Goal: Task Accomplishment & Management: Manage account settings

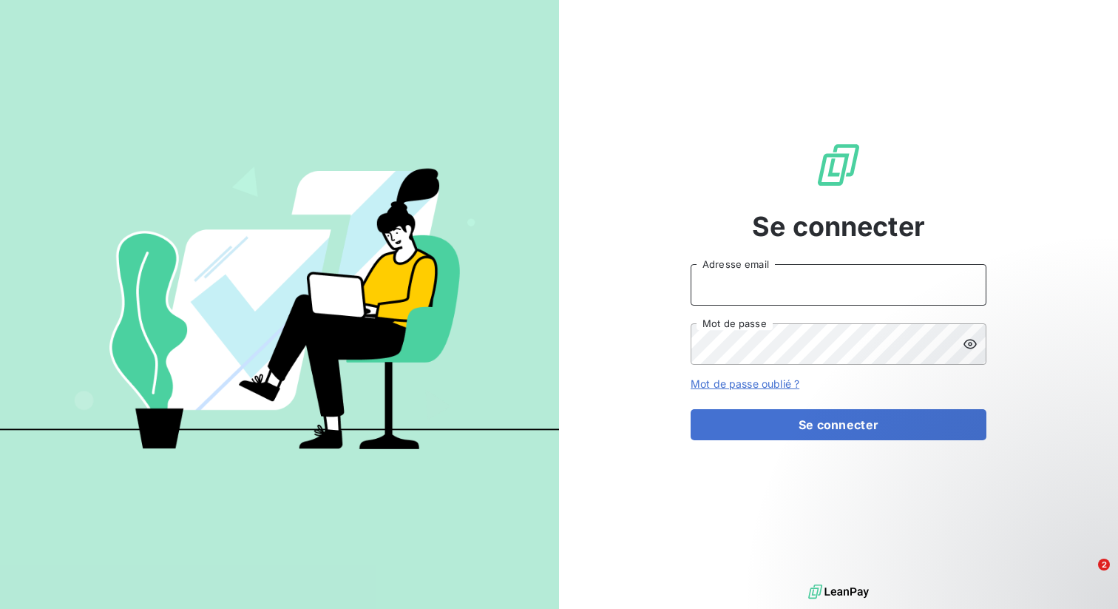
click at [745, 287] on input "Adresse email" at bounding box center [839, 284] width 296 height 41
type input "[PERSON_NAME][EMAIL_ADDRESS][DOMAIN_NAME]"
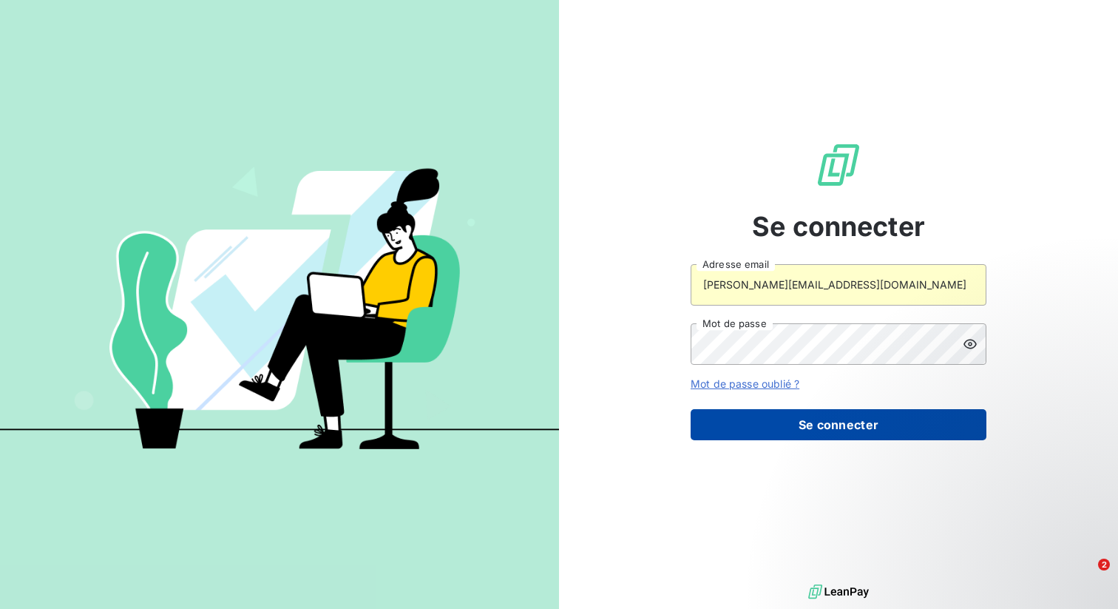
click at [761, 429] on button "Se connecter" at bounding box center [839, 424] width 296 height 31
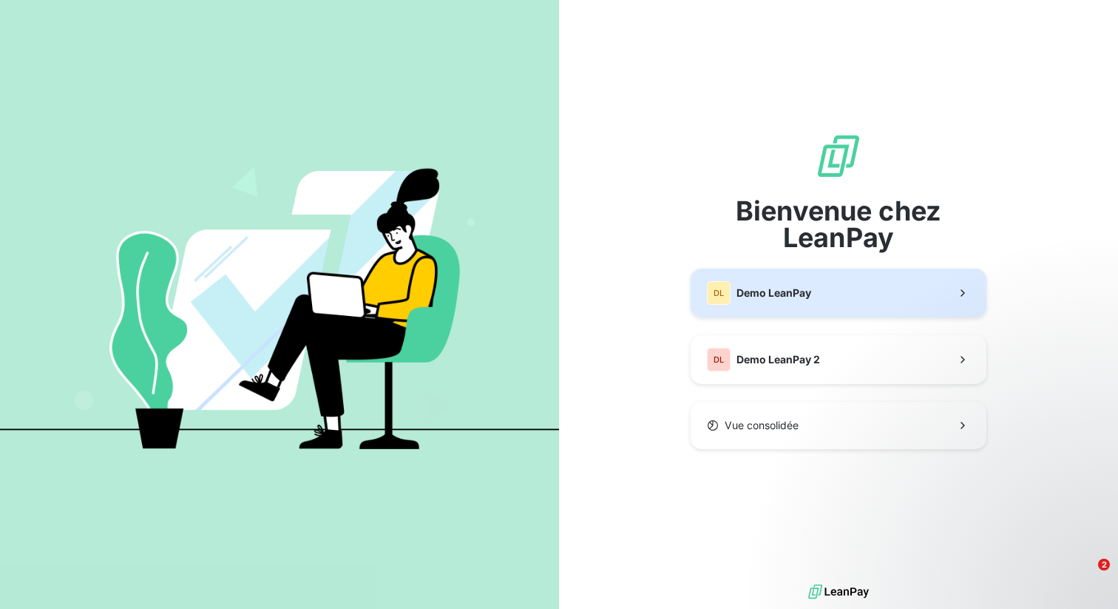
click at [802, 306] on button "DL Demo LeanPay" at bounding box center [839, 292] width 296 height 49
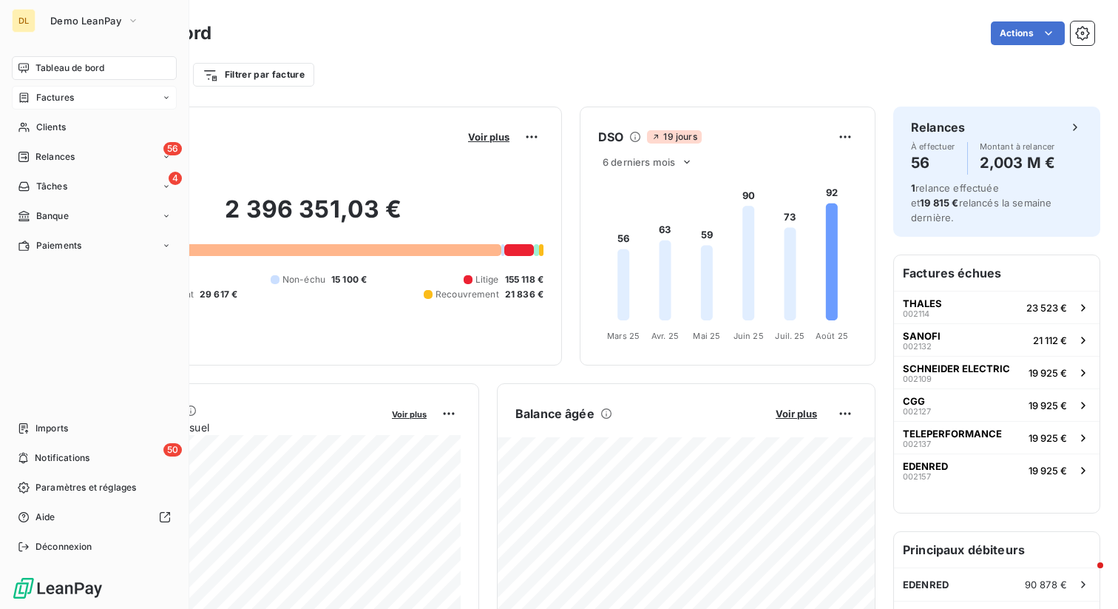
click at [59, 99] on span "Factures" at bounding box center [55, 97] width 38 height 13
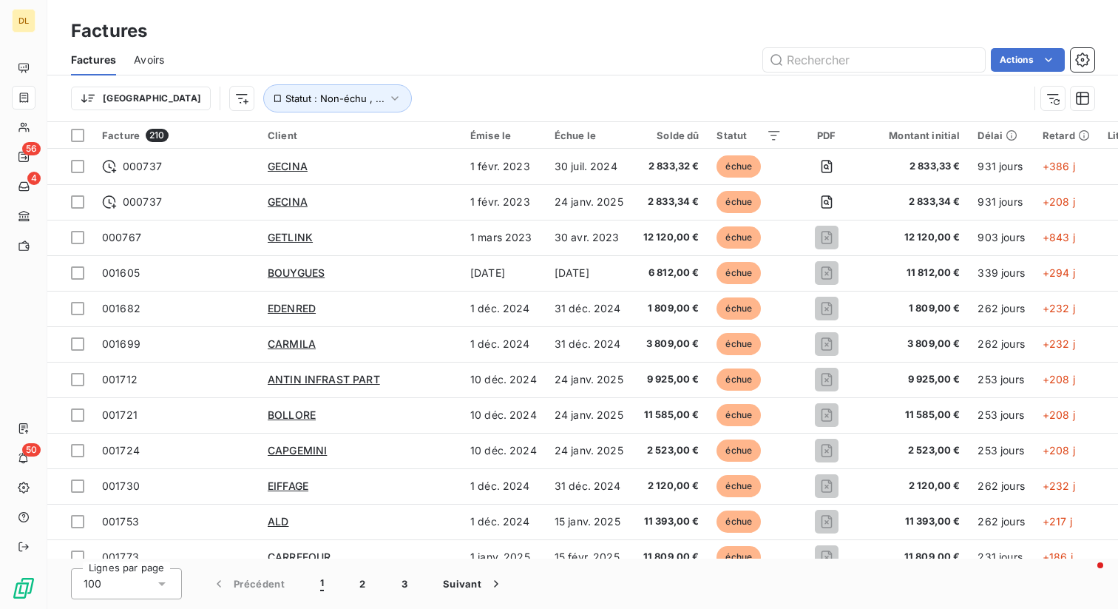
click at [141, 62] on span "Avoirs" at bounding box center [149, 60] width 30 height 15
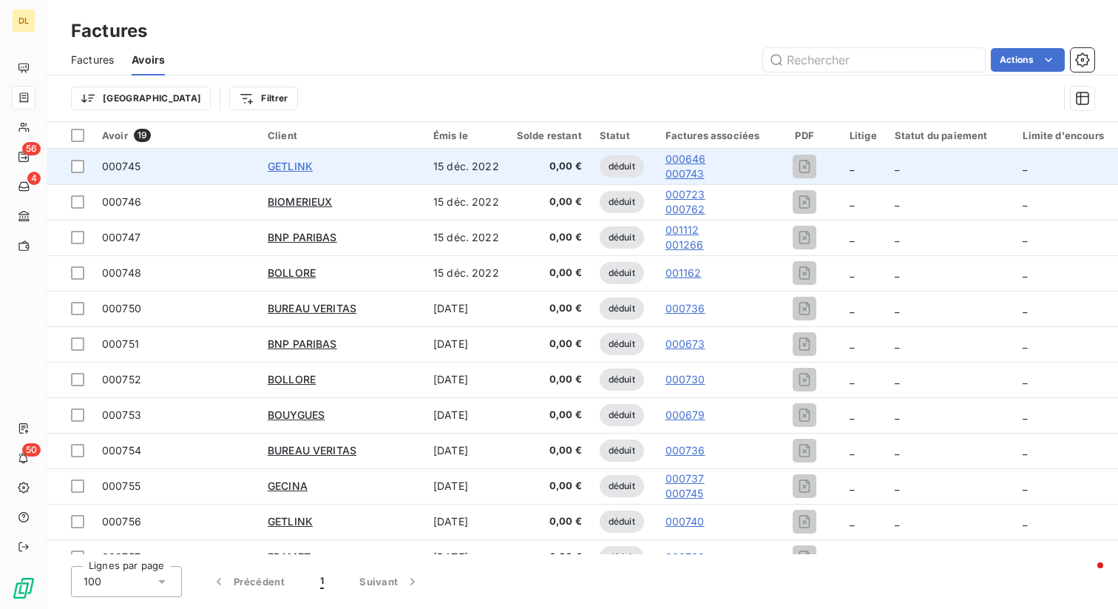
click at [287, 168] on span "GETLINK" at bounding box center [290, 166] width 45 height 13
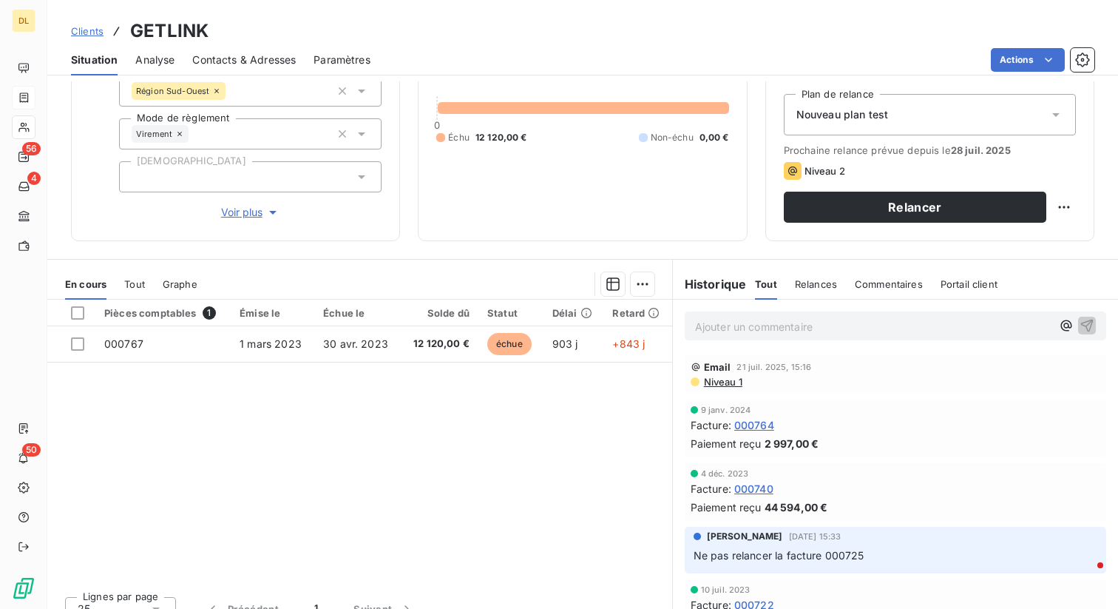
scroll to position [166, 0]
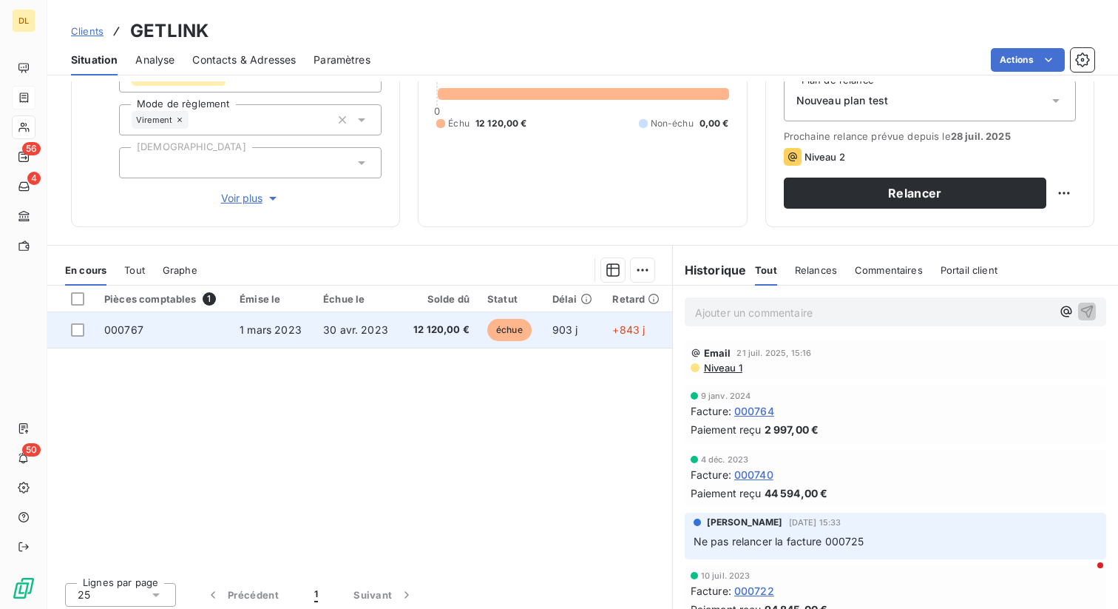
click at [130, 331] on span "000767" at bounding box center [123, 329] width 39 height 13
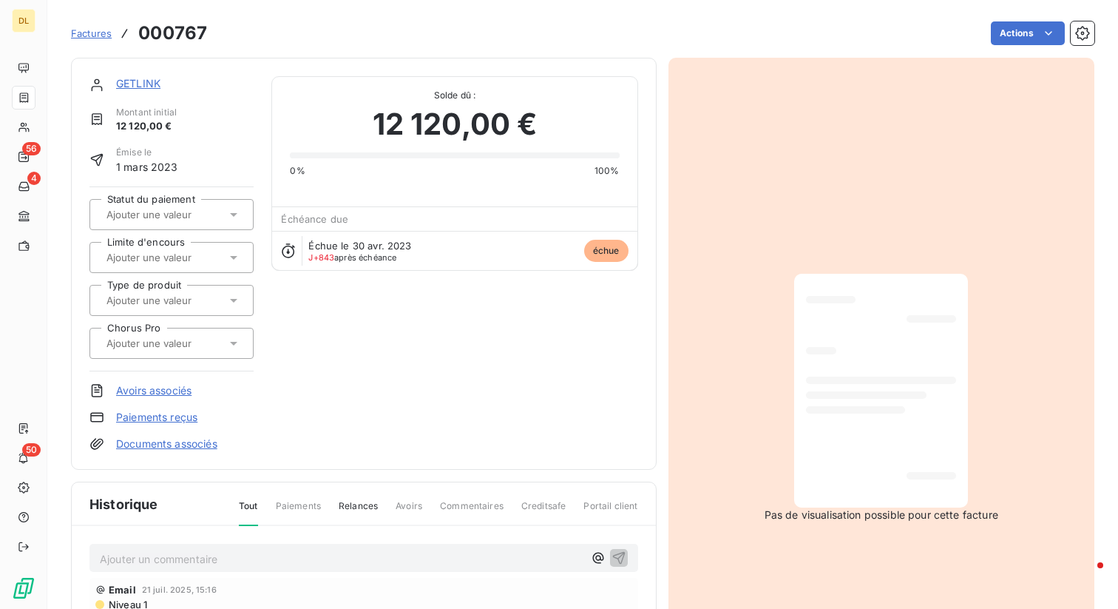
click at [94, 36] on span "Factures" at bounding box center [91, 33] width 41 height 12
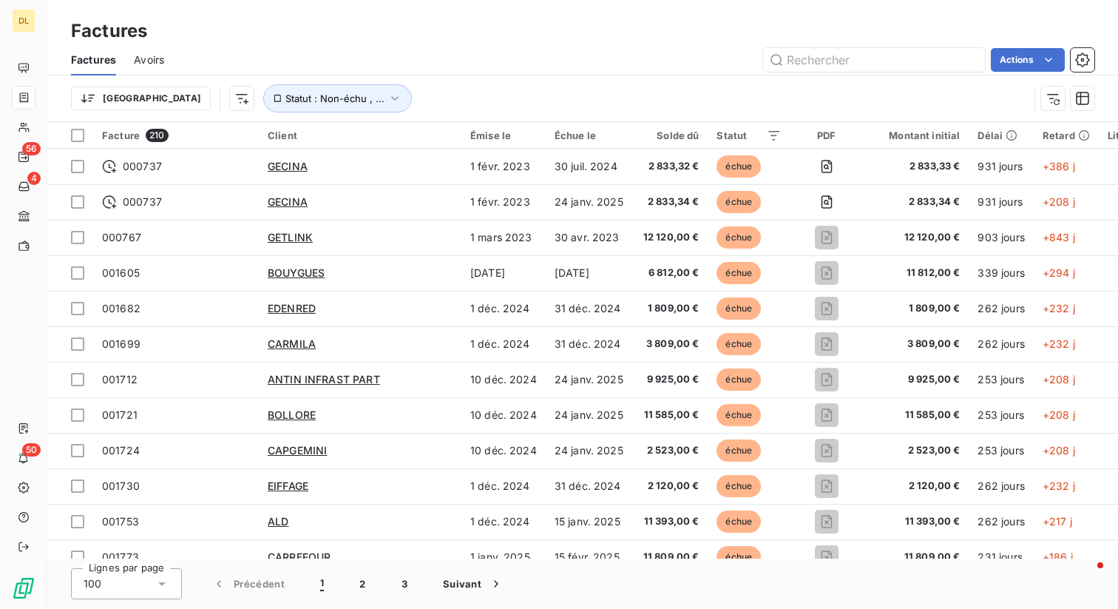
click at [152, 61] on span "Avoirs" at bounding box center [149, 60] width 30 height 15
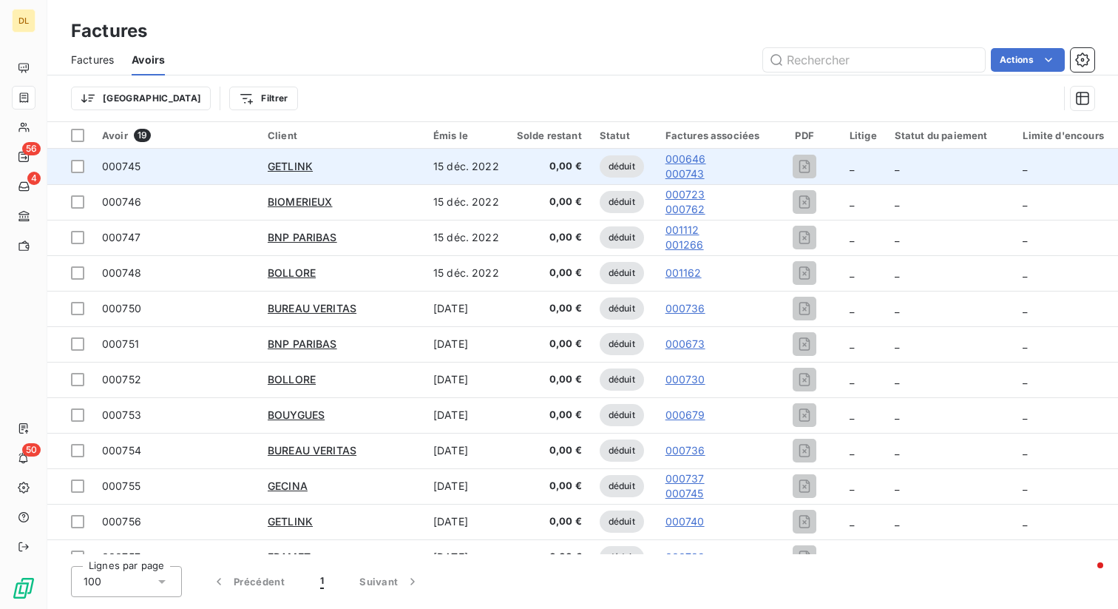
click at [170, 169] on div "000745" at bounding box center [176, 166] width 148 height 15
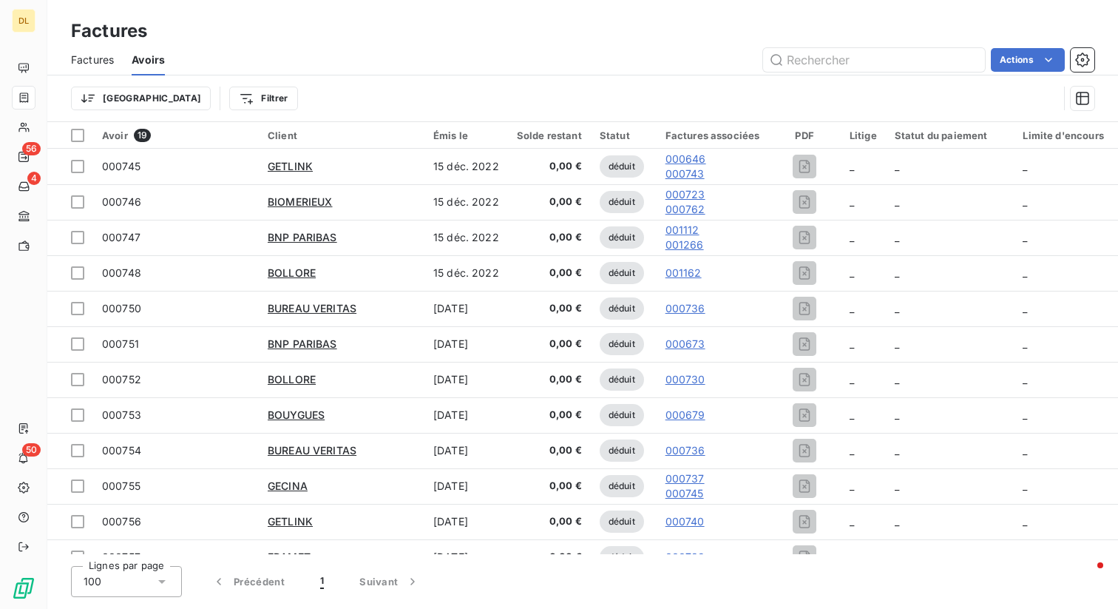
click at [553, 133] on div "Solde restant" at bounding box center [549, 135] width 65 height 12
click at [573, 133] on div "Solde restant" at bounding box center [549, 135] width 65 height 12
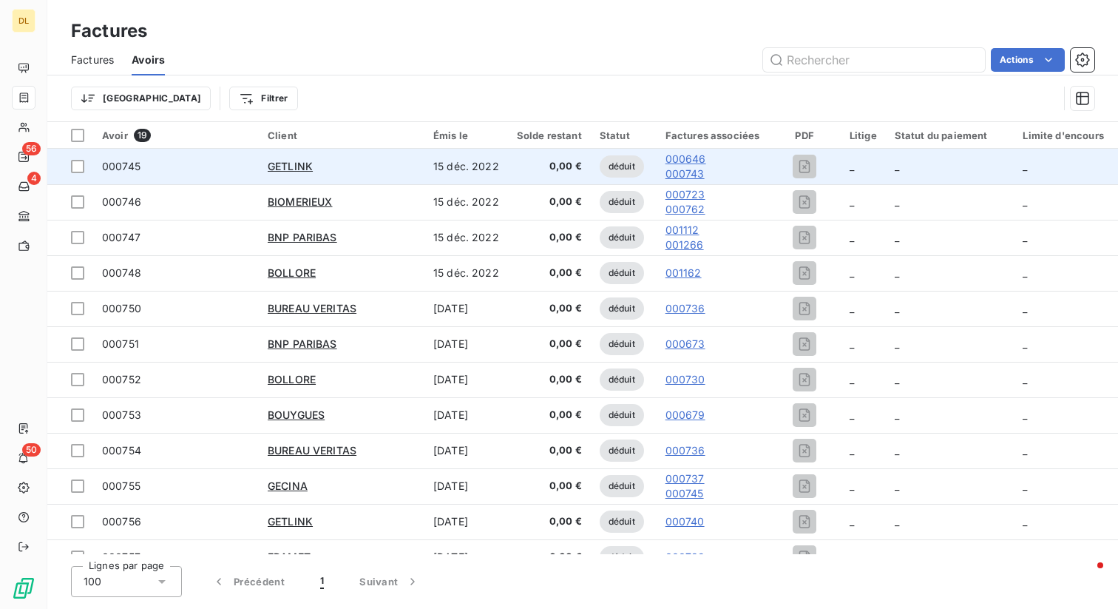
click at [556, 169] on span "0,00 €" at bounding box center [549, 166] width 65 height 15
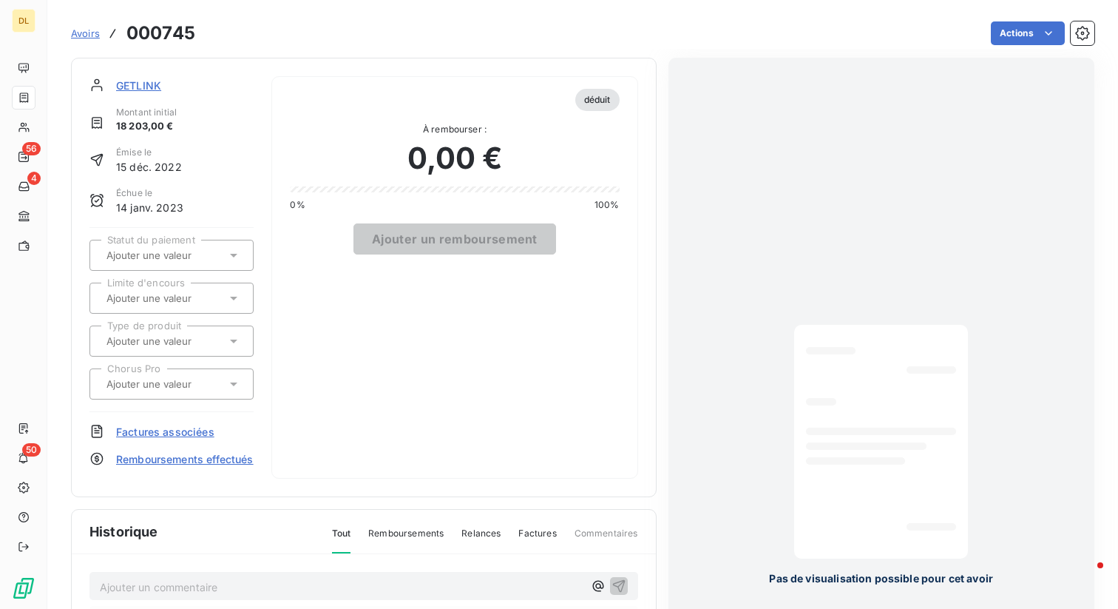
click at [556, 169] on div "0,00 €" at bounding box center [454, 158] width 329 height 44
click at [541, 173] on div "0,00 €" at bounding box center [454, 158] width 329 height 44
click at [87, 37] on span "Avoirs" at bounding box center [85, 33] width 29 height 12
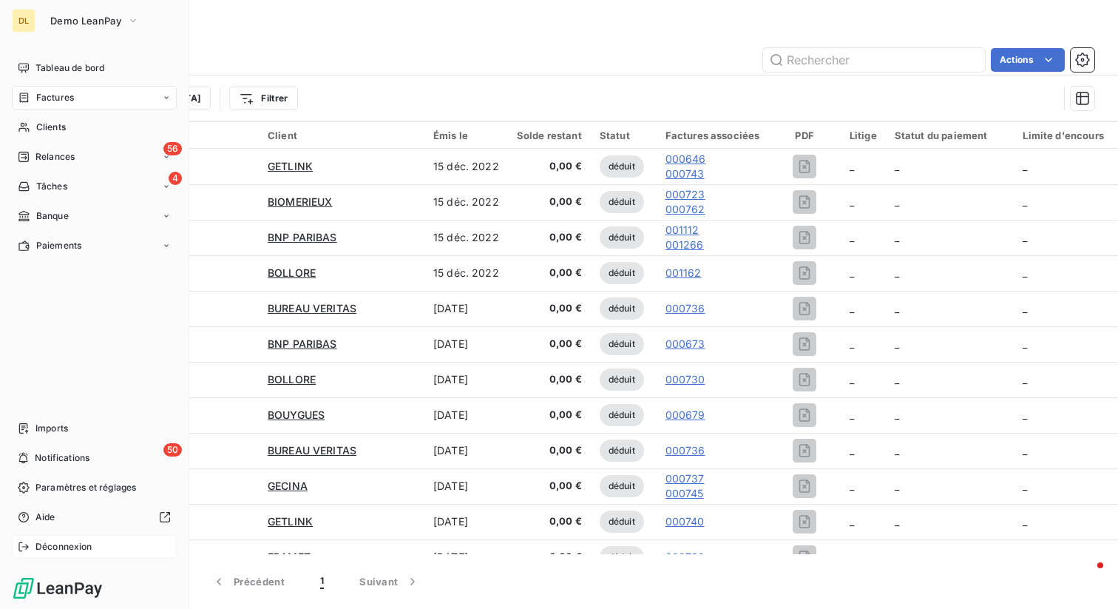
click at [30, 547] on div "Déconnexion" at bounding box center [94, 547] width 165 height 24
